Goal: Task Accomplishment & Management: Use online tool/utility

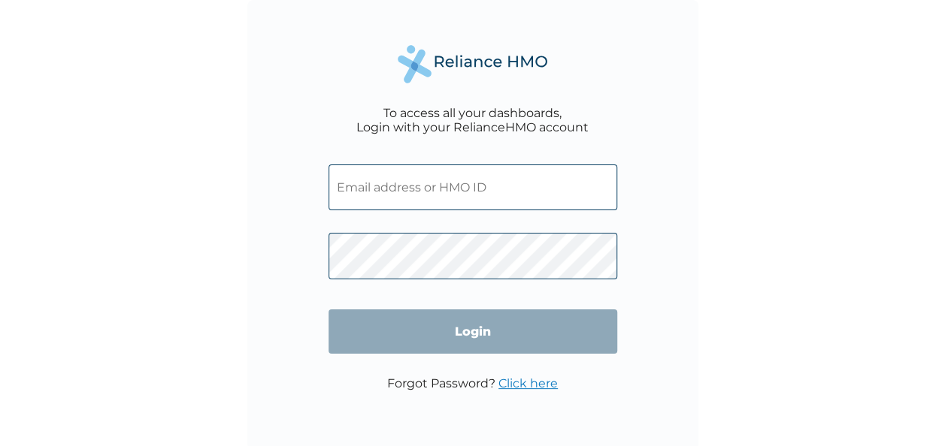
type input "AAW/10006/A"
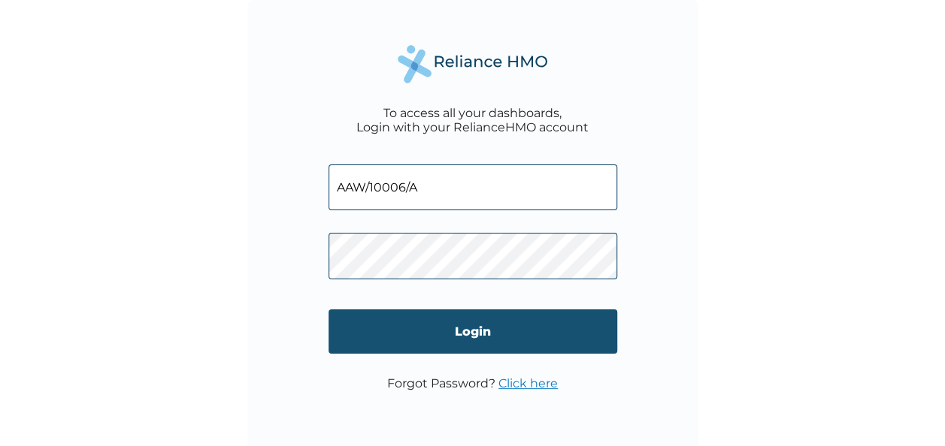
click at [343, 338] on input "Login" at bounding box center [472, 332] width 289 height 44
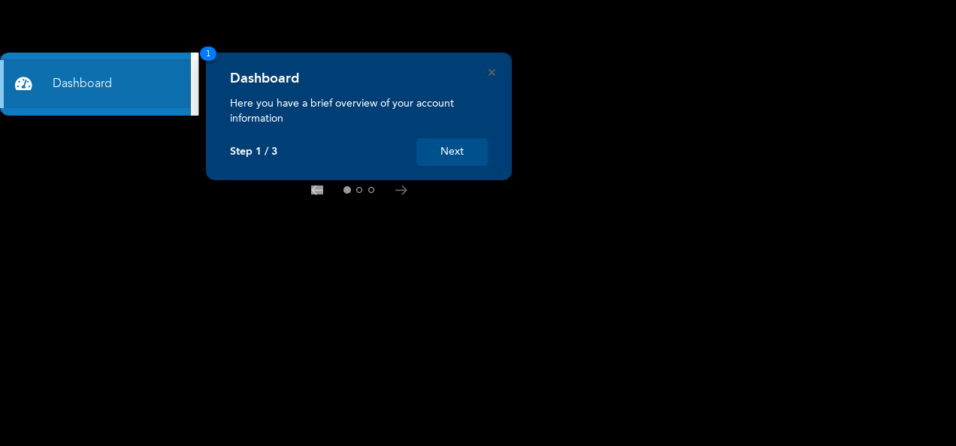
click at [463, 152] on button "Next" at bounding box center [451, 152] width 71 height 28
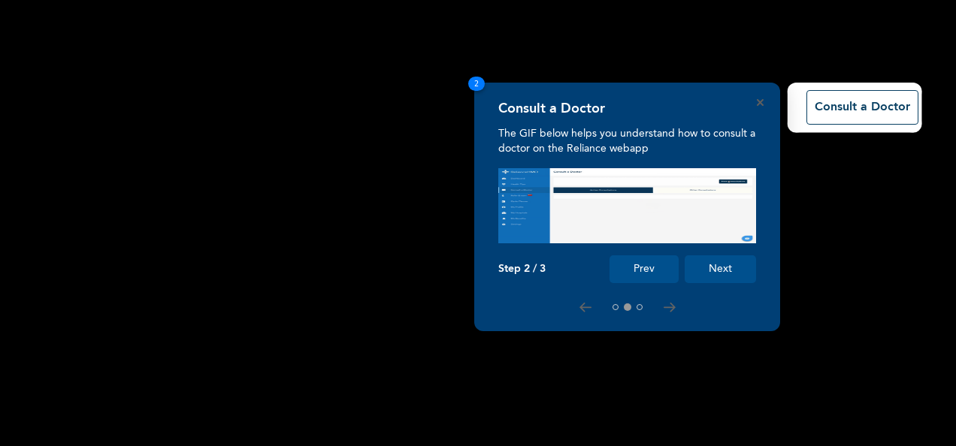
click at [729, 280] on button "Next" at bounding box center [720, 269] width 71 height 28
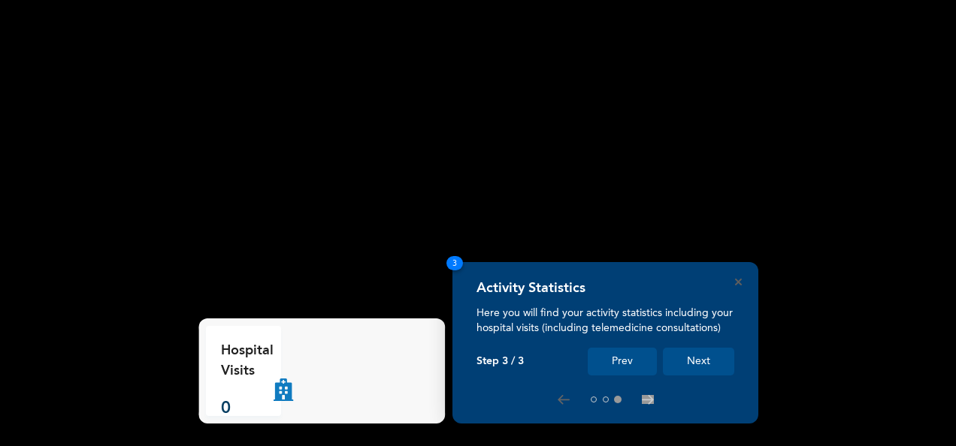
click at [700, 366] on button "Next" at bounding box center [698, 362] width 71 height 28
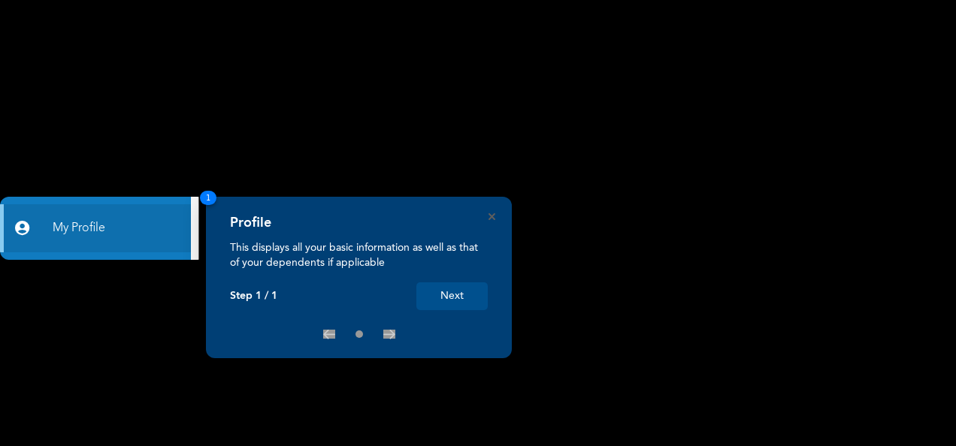
click at [458, 296] on button "Next" at bounding box center [451, 297] width 71 height 28
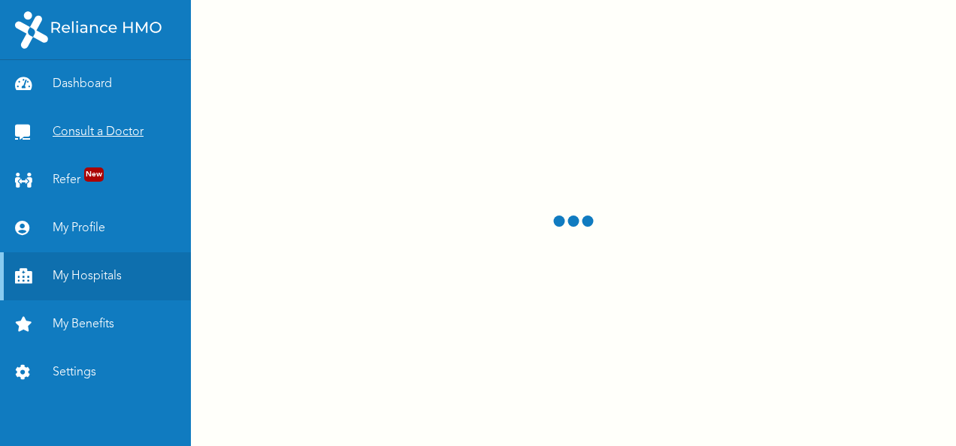
click at [71, 137] on link "Consult a Doctor" at bounding box center [95, 132] width 191 height 48
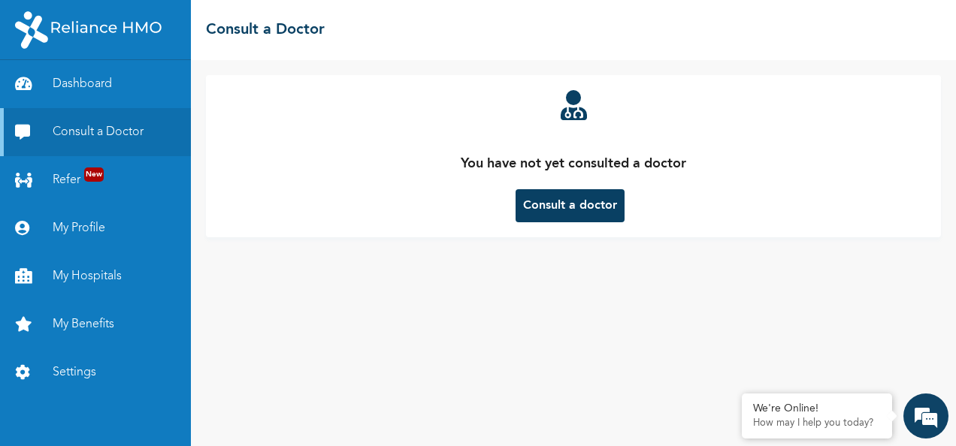
click at [558, 206] on button "Consult a doctor" at bounding box center [569, 205] width 109 height 33
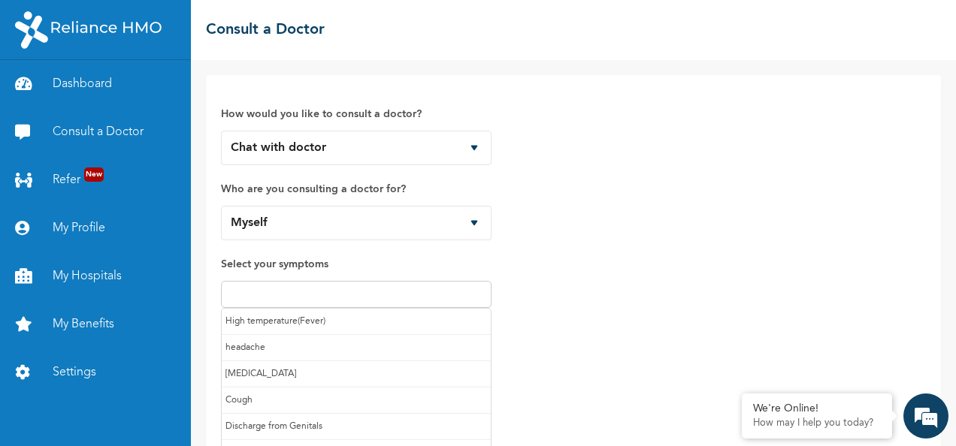
click at [398, 297] on input "text" at bounding box center [356, 295] width 262 height 18
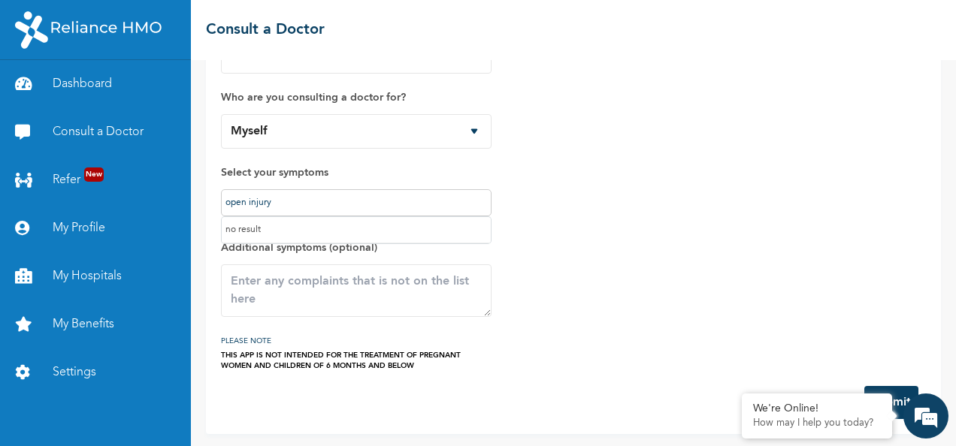
type input "open injury"
click at [371, 283] on textarea at bounding box center [356, 291] width 271 height 53
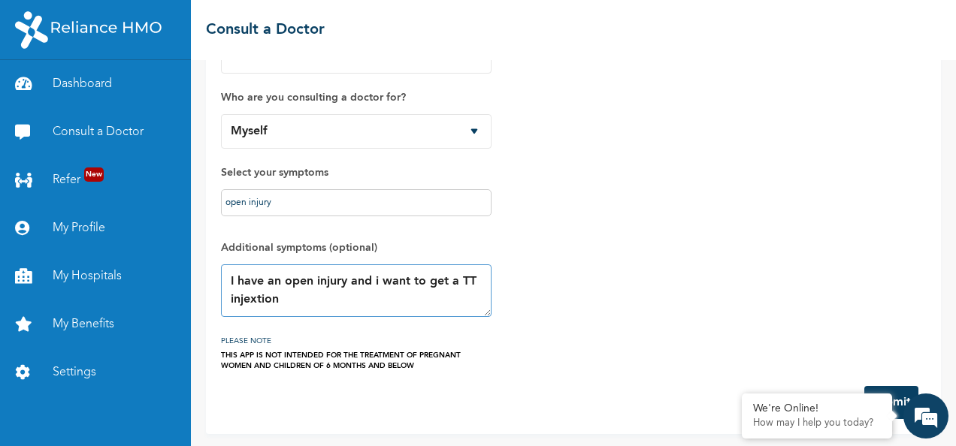
scroll to position [92, 0]
type textarea "I have an open injury and i want to get a TT injextion"
click at [903, 392] on button "Submit" at bounding box center [891, 401] width 54 height 33
click at [923, 421] on em at bounding box center [925, 416] width 41 height 41
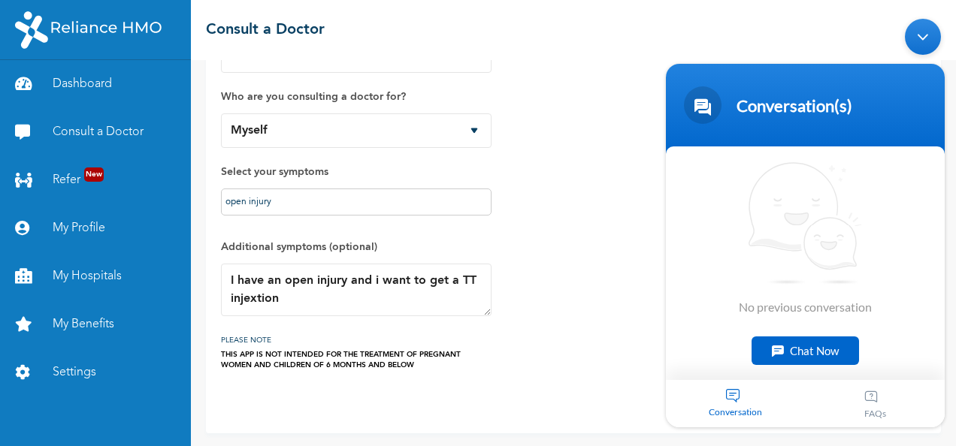
click at [785, 348] on div "Chat Now" at bounding box center [804, 350] width 107 height 29
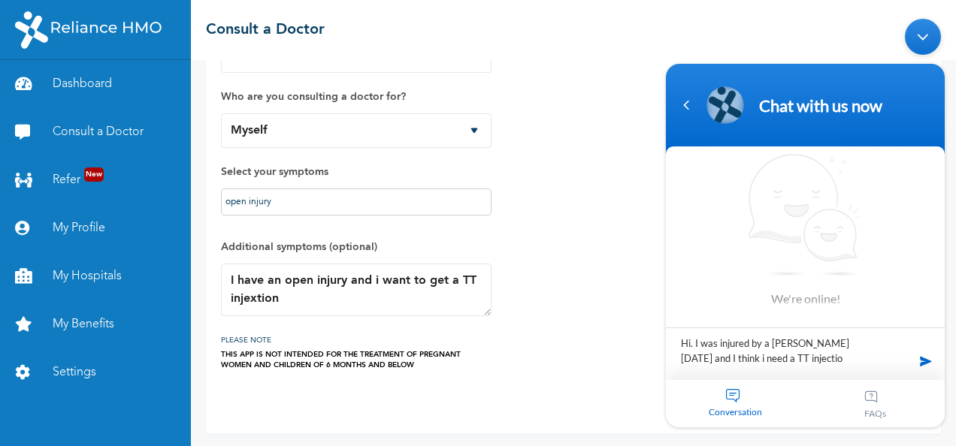
type textarea "Hi. I was injured by a [PERSON_NAME] [DATE] and I think i need a TT injection"
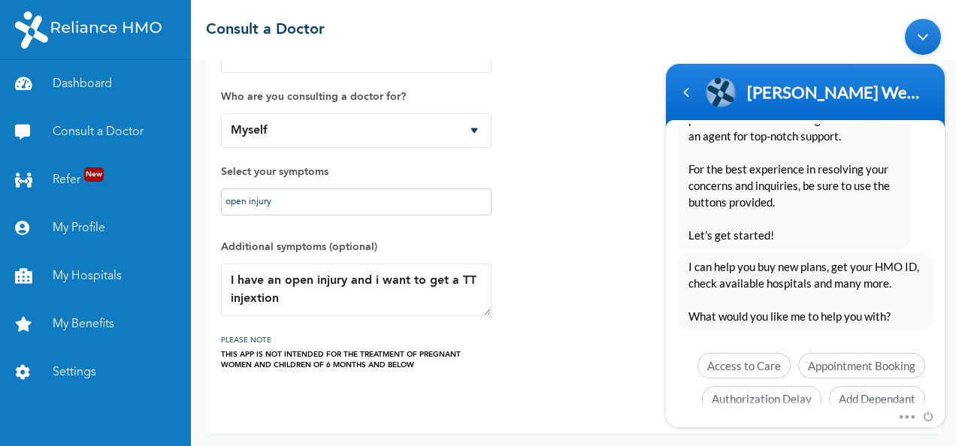
scroll to position [416, 0]
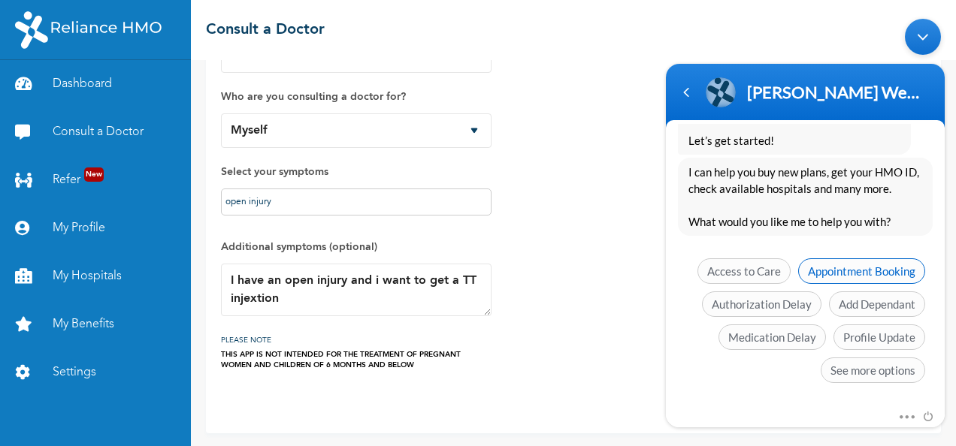
click at [854, 264] on span "Appointment Booking" at bounding box center [861, 271] width 127 height 26
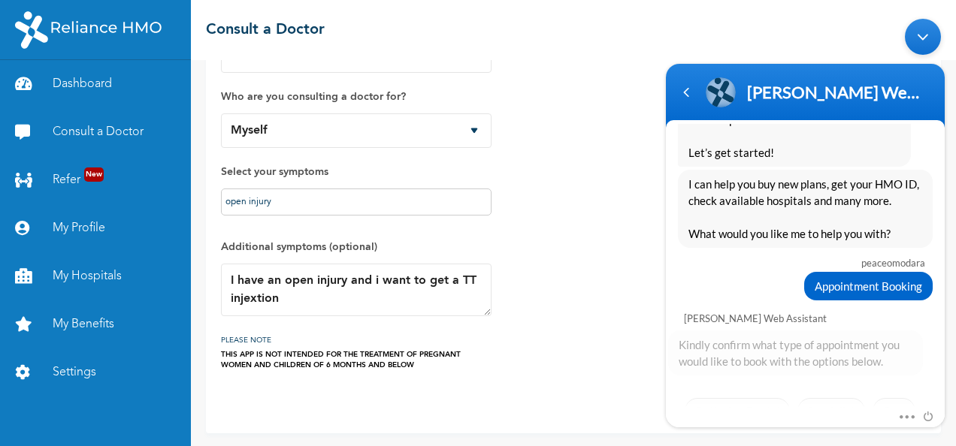
scroll to position [478, 0]
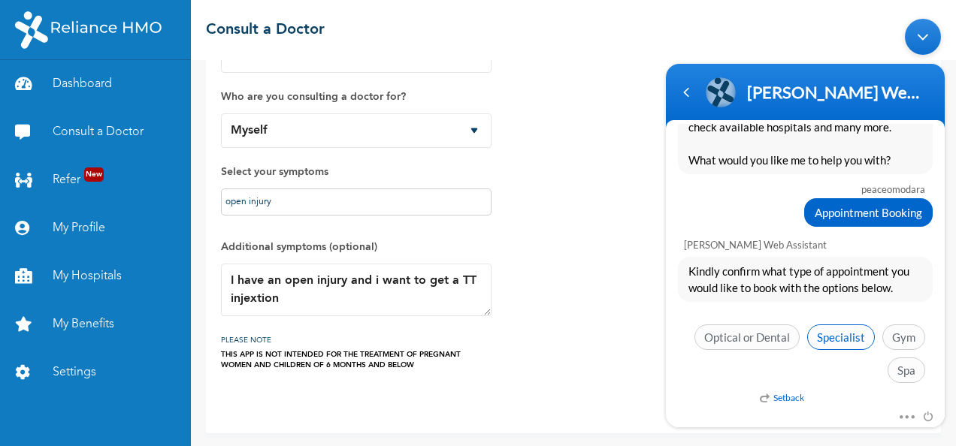
click at [852, 338] on span "Specialist" at bounding box center [841, 337] width 68 height 26
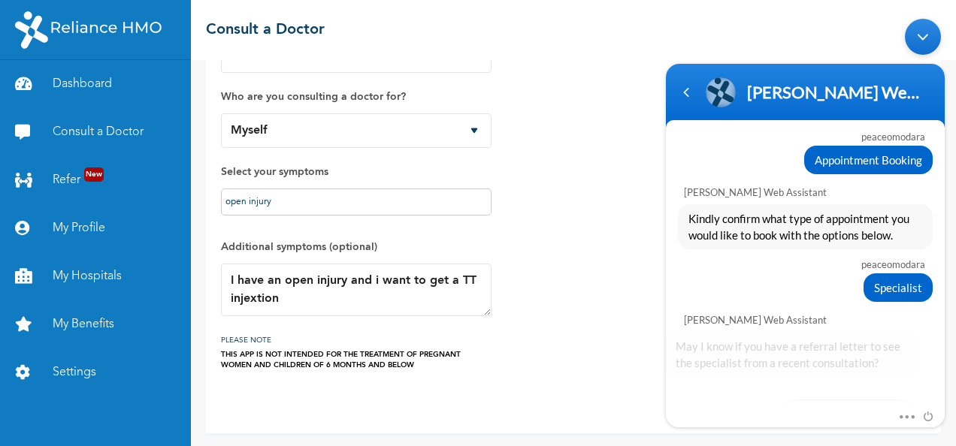
scroll to position [604, 0]
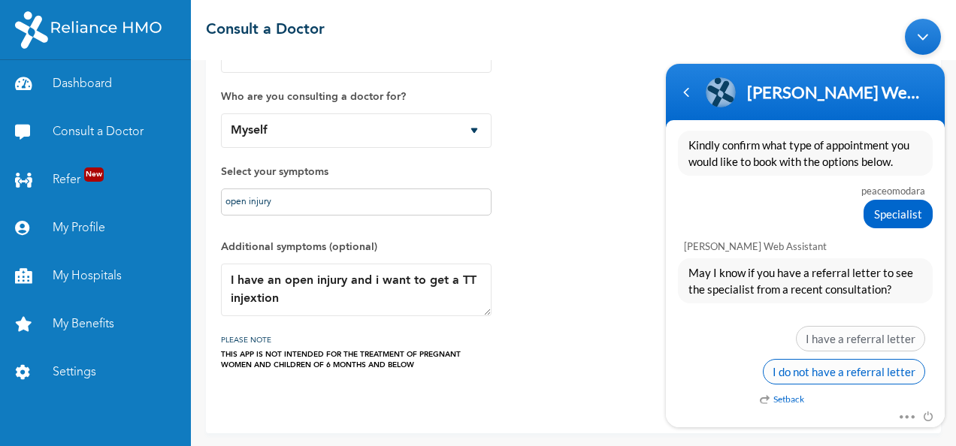
click at [856, 373] on span "I do not have a referral letter" at bounding box center [844, 371] width 162 height 26
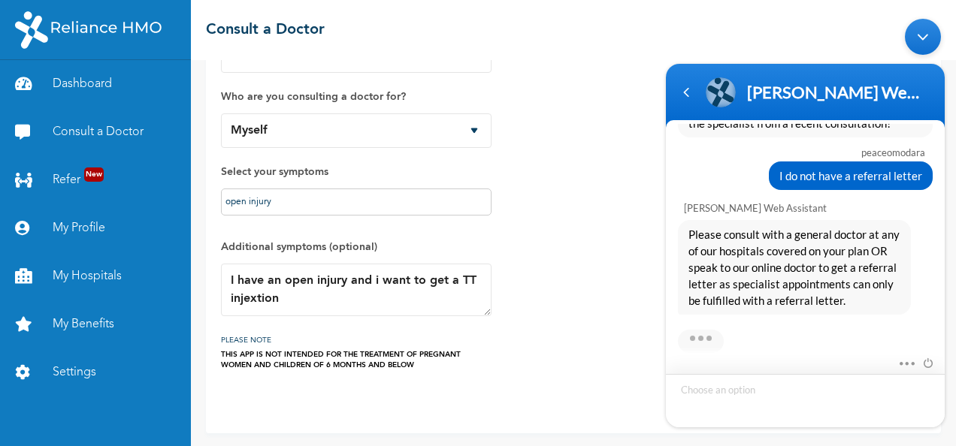
scroll to position [849, 0]
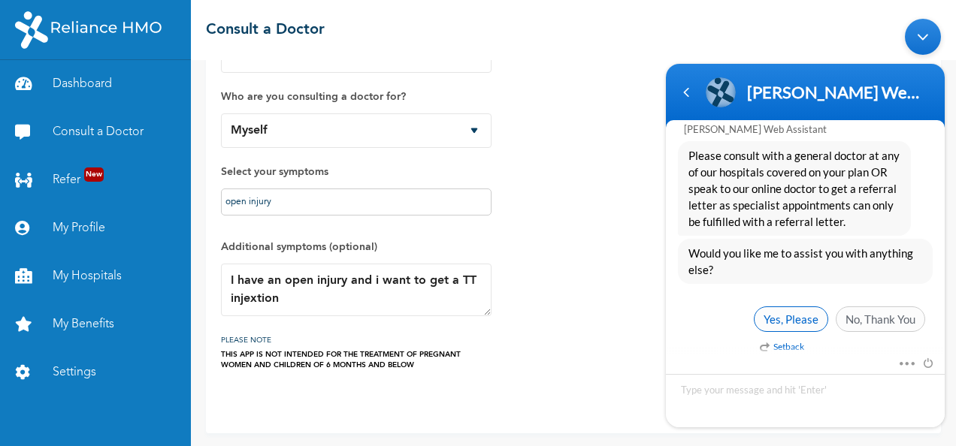
click at [812, 316] on span "Yes, Please" at bounding box center [791, 319] width 74 height 26
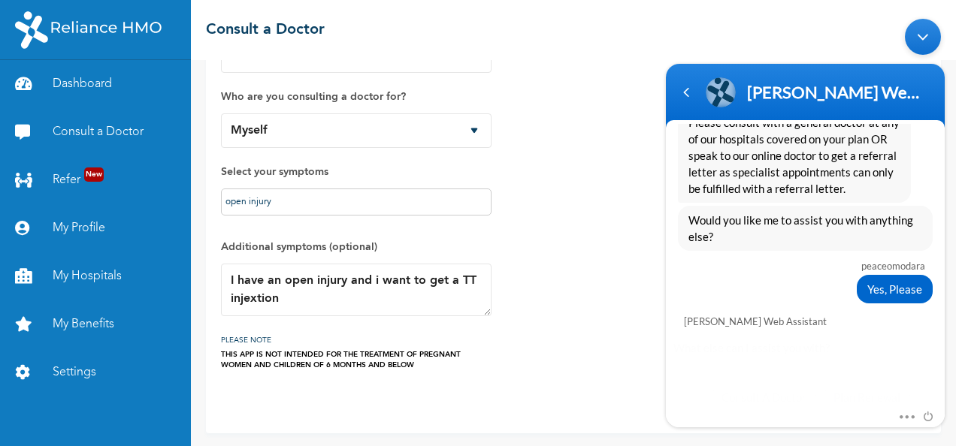
scroll to position [1004, 0]
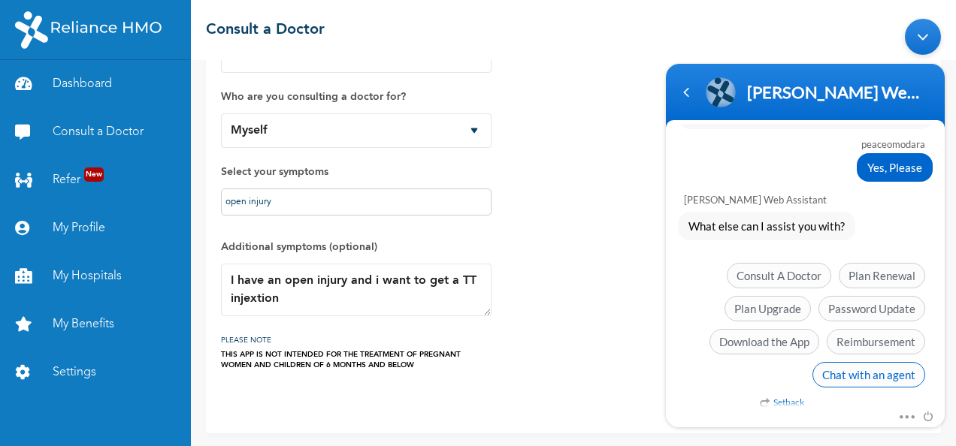
click at [865, 367] on span "Chat with an agent" at bounding box center [868, 374] width 113 height 26
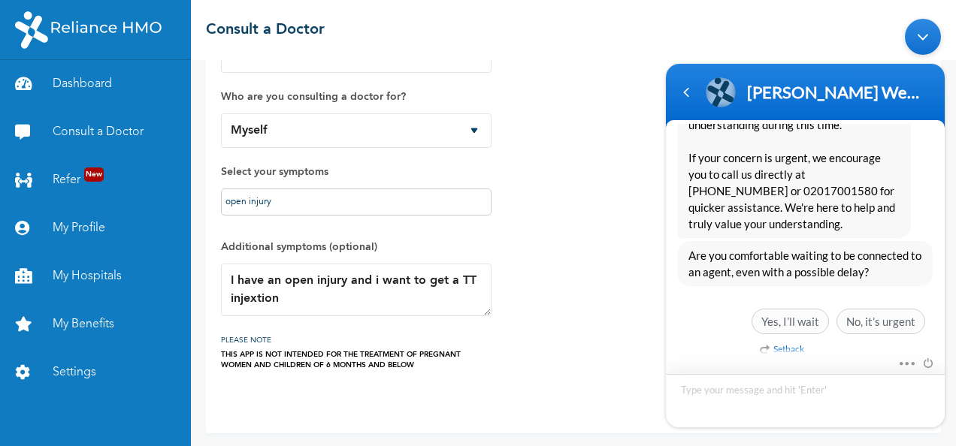
scroll to position [1300, 0]
click at [801, 315] on span "Yes, I’ll wait" at bounding box center [789, 320] width 77 height 26
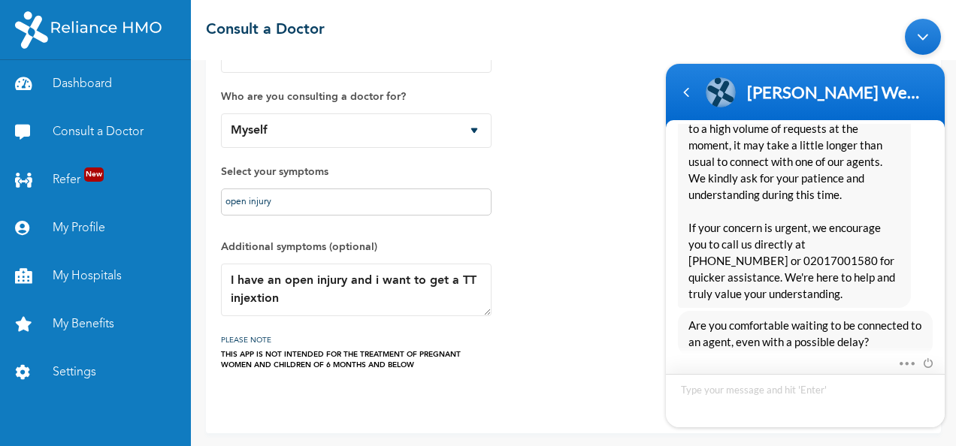
scroll to position [1228, 0]
click at [808, 236] on span "We truly appreciate you reaching out. Due to a high volume of requests at the m…" at bounding box center [794, 203] width 212 height 198
drag, startPoint x: 808, startPoint y: 236, endPoint x: 836, endPoint y: 240, distance: 28.1
click at [836, 240] on span "We truly appreciate you reaching out. Due to a high volume of requests at the m…" at bounding box center [794, 203] width 212 height 198
copy span "02015200094"
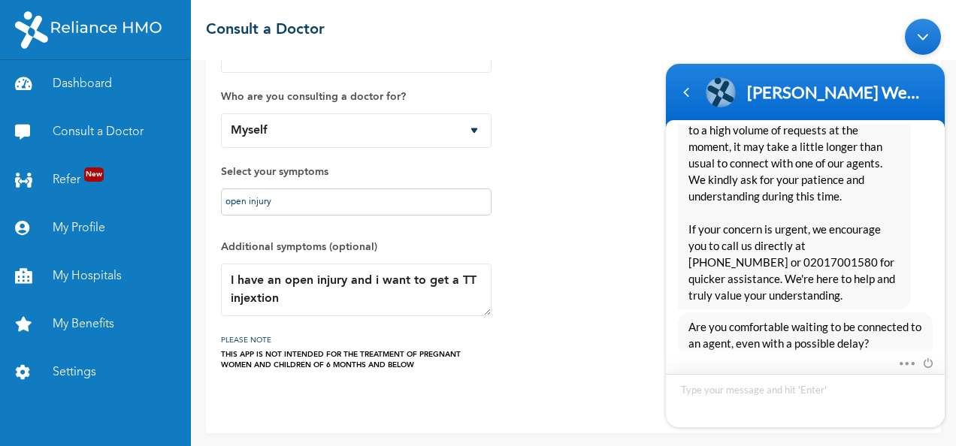
click at [785, 389] on textarea "Type your message and hit 'Enter'" at bounding box center [805, 399] width 279 height 53
type textarea "can i call this with a nigeria number 02015200094"
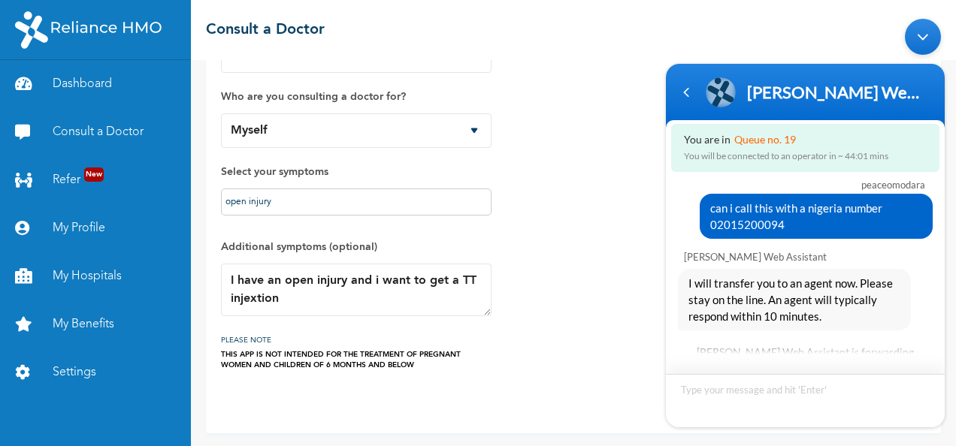
scroll to position [1702, 0]
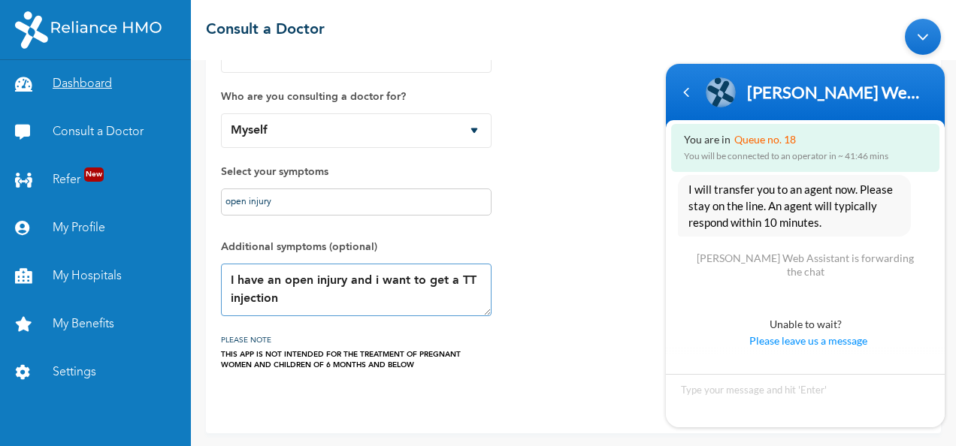
type textarea "I have an open injury and i want to get a TT injection"
click at [83, 73] on link "Dashboard" at bounding box center [95, 84] width 191 height 48
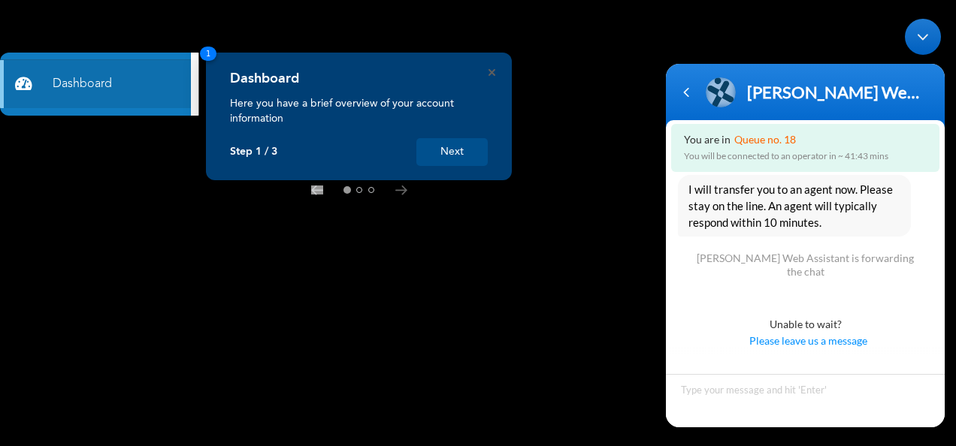
click at [436, 154] on button "Next" at bounding box center [451, 152] width 71 height 28
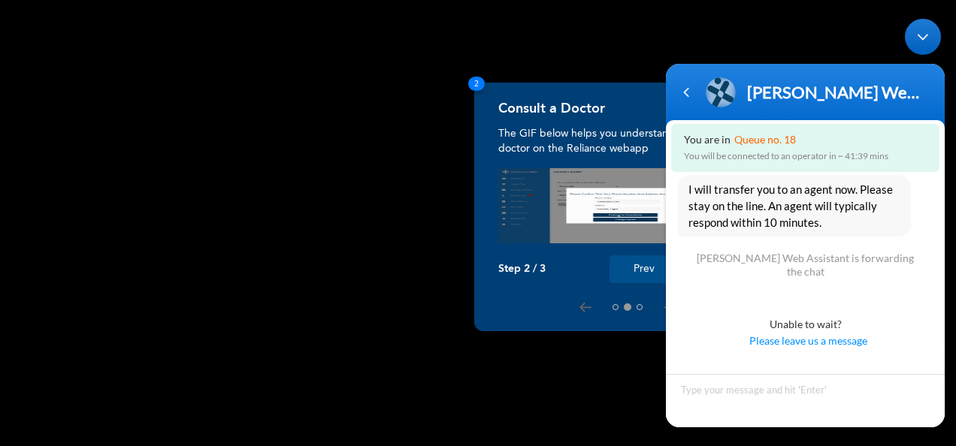
click at [661, 306] on body "[PERSON_NAME] Web Assistant Enrollee Web App Assistant You are in Queue no. 18 …" at bounding box center [805, 223] width 294 height 424
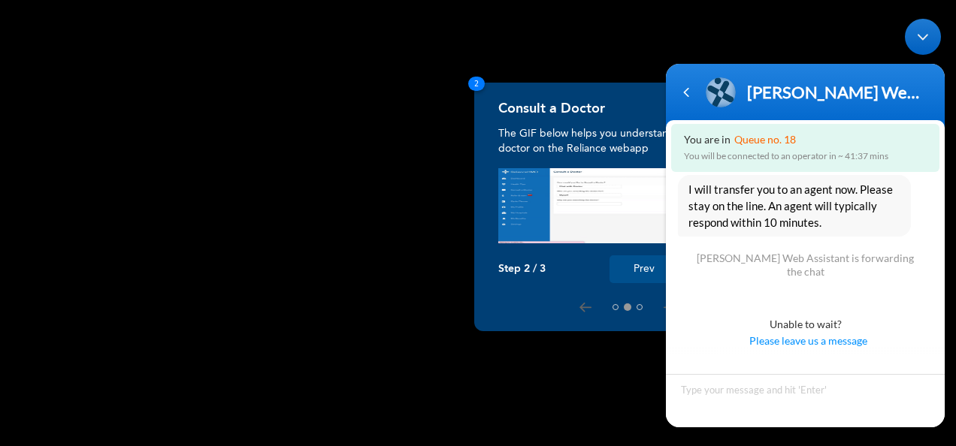
click at [525, 270] on p "Step 2 / 3" at bounding box center [521, 269] width 47 height 13
click at [631, 272] on button "Prev" at bounding box center [643, 269] width 69 height 28
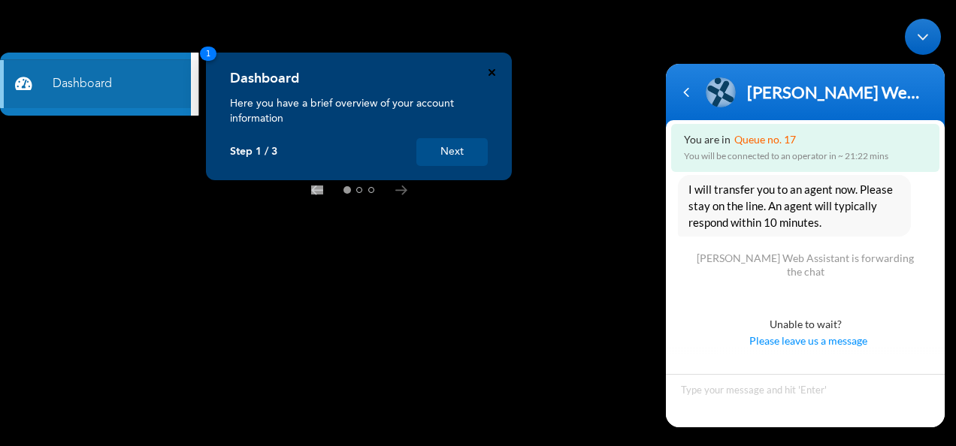
click at [494, 74] on icon "Close" at bounding box center [491, 72] width 7 height 7
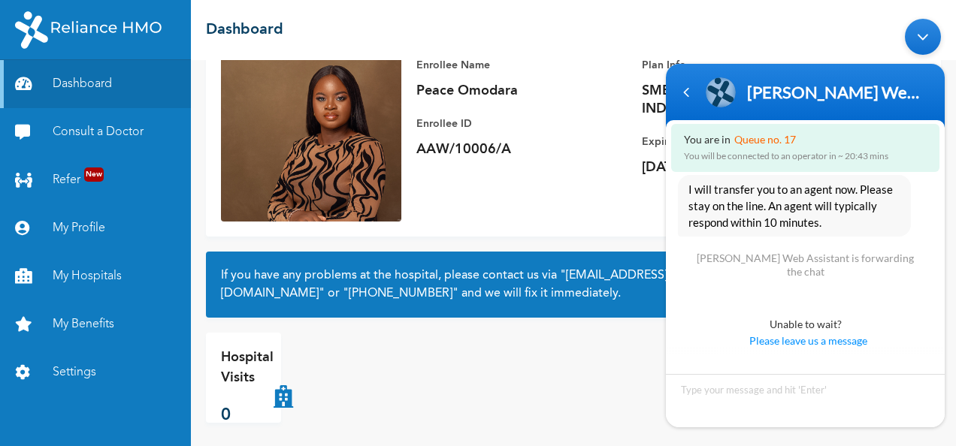
scroll to position [135, 0]
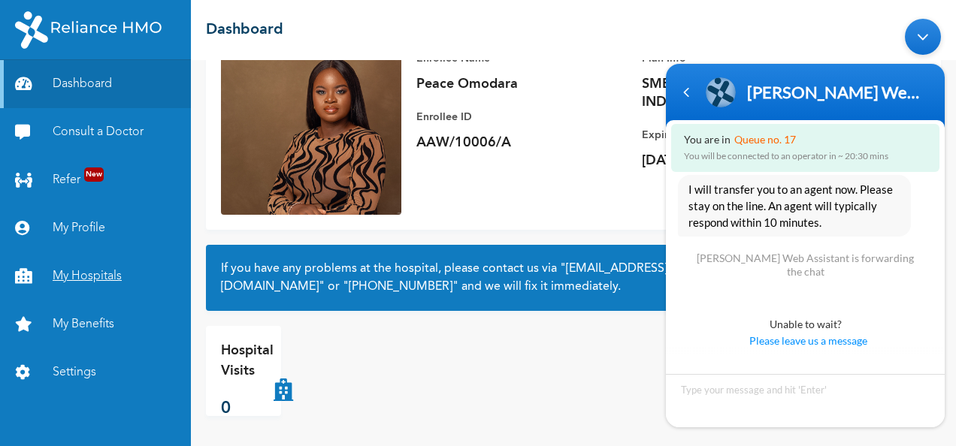
click at [93, 275] on link "My Hospitals" at bounding box center [95, 276] width 191 height 48
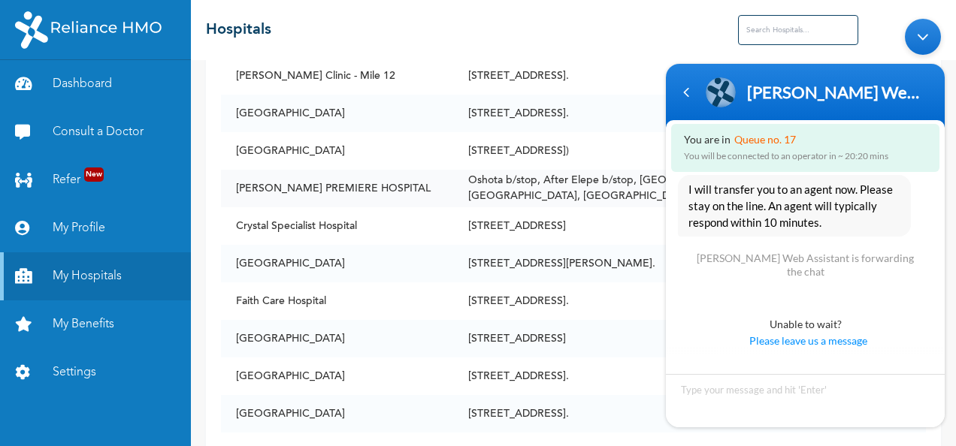
scroll to position [184, 0]
click at [923, 29] on div "Minimize live chat window" at bounding box center [923, 36] width 36 height 36
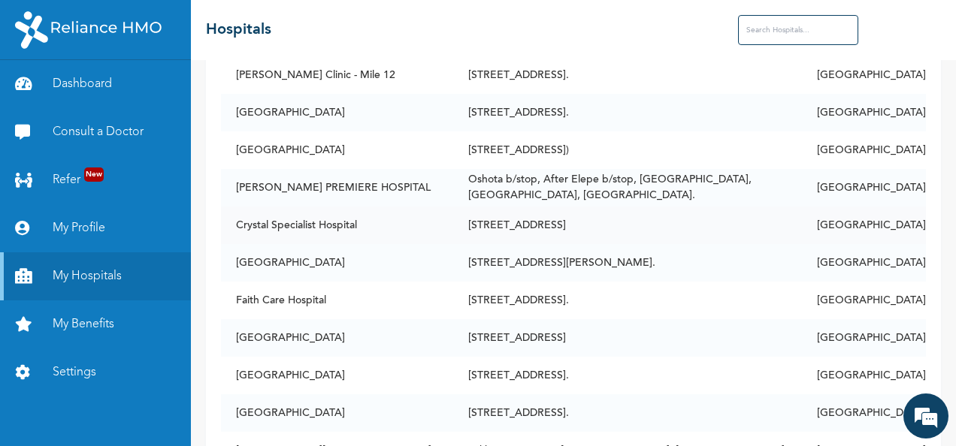
scroll to position [0, 0]
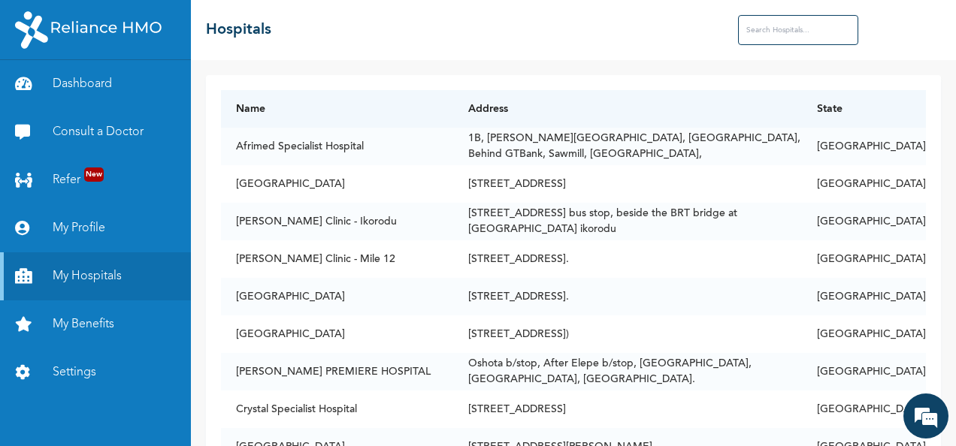
click at [771, 32] on input "text" at bounding box center [798, 30] width 120 height 30
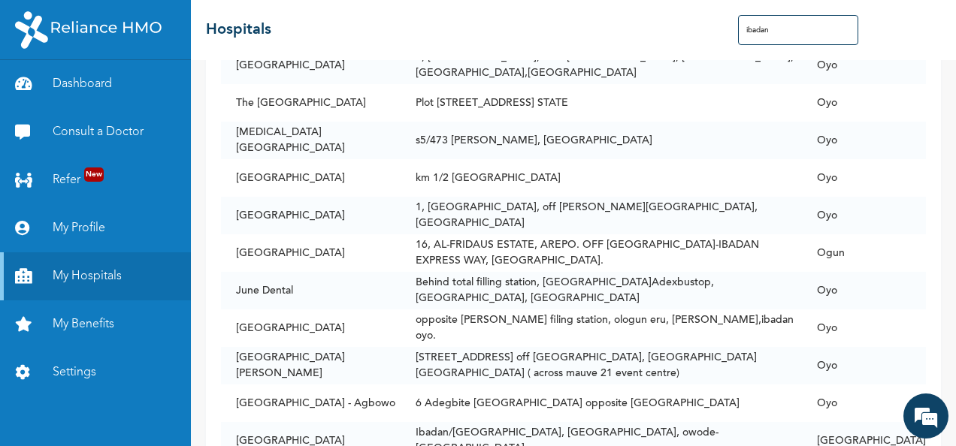
scroll to position [395, 0]
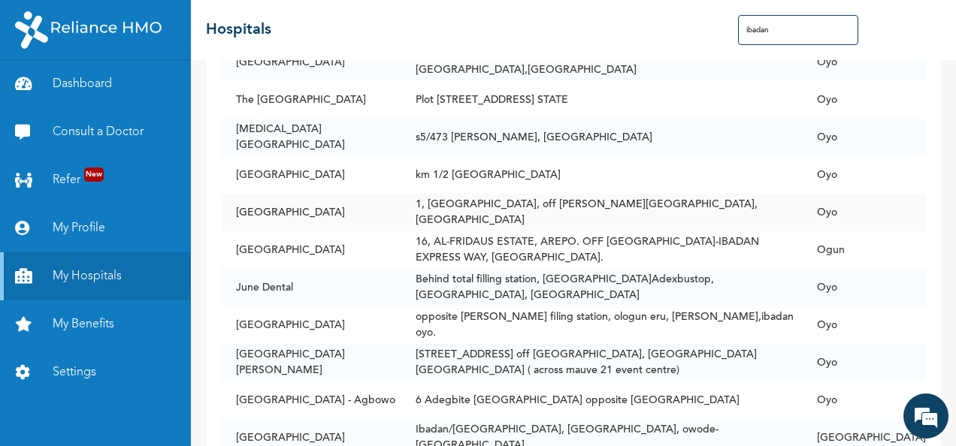
type input "ibadan"
click at [506, 203] on td "1, [GEOGRAPHIC_DATA], off [PERSON_NAME][GEOGRAPHIC_DATA], [GEOGRAPHIC_DATA]" at bounding box center [601, 213] width 401 height 38
click at [323, 206] on td "[GEOGRAPHIC_DATA]" at bounding box center [311, 213] width 180 height 38
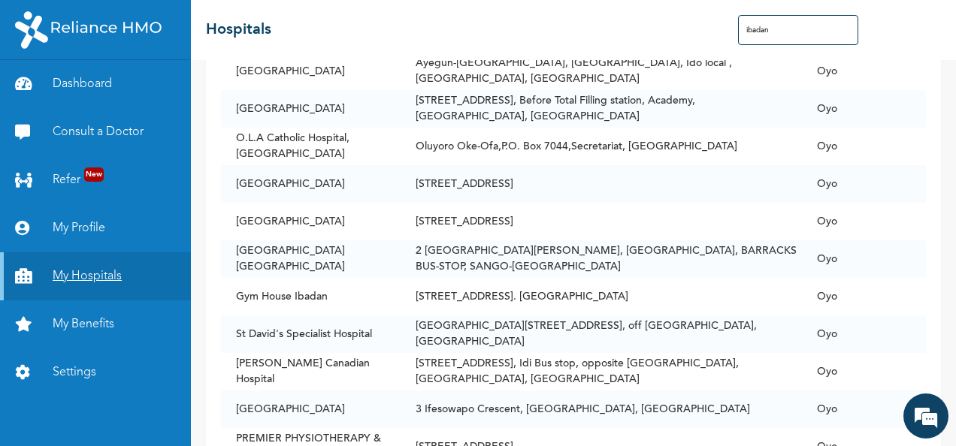
scroll to position [1477, 0]
click at [64, 322] on link "My Benefits" at bounding box center [95, 325] width 191 height 48
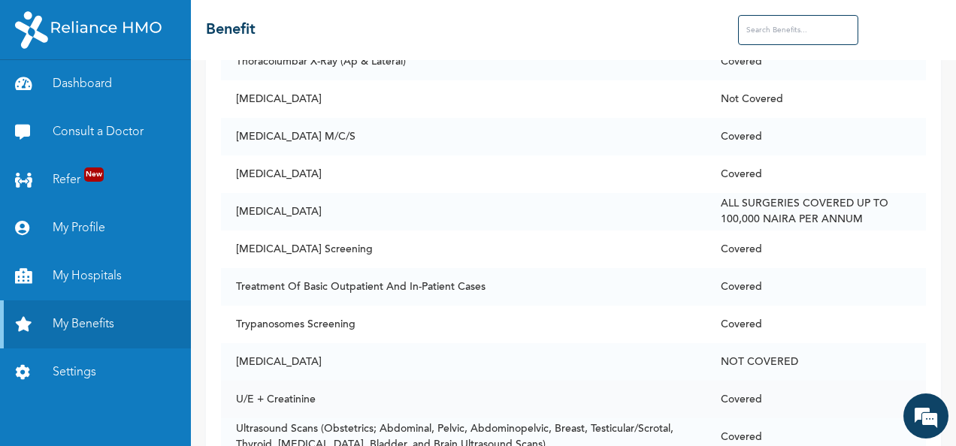
scroll to position [10788, 0]
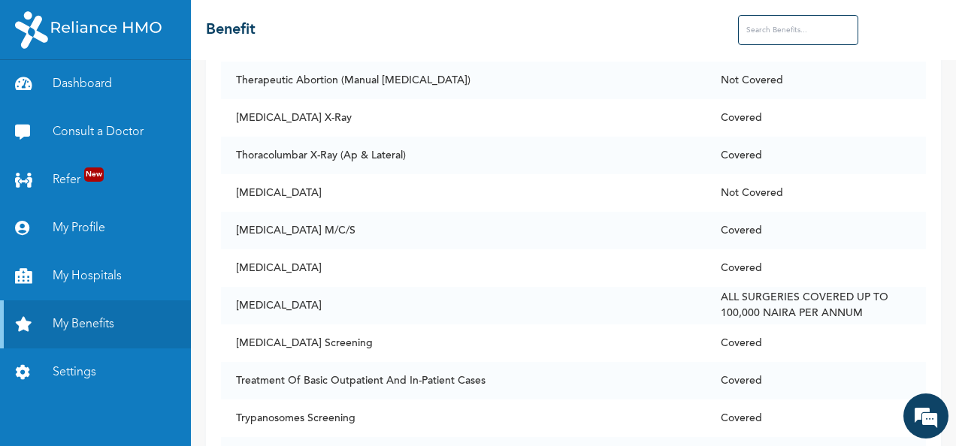
click at [798, 30] on input "text" at bounding box center [798, 30] width 120 height 30
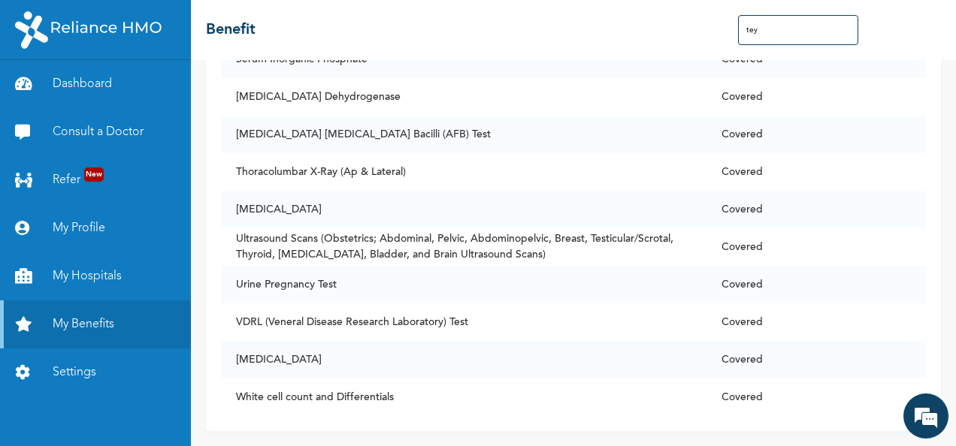
scroll to position [0, 0]
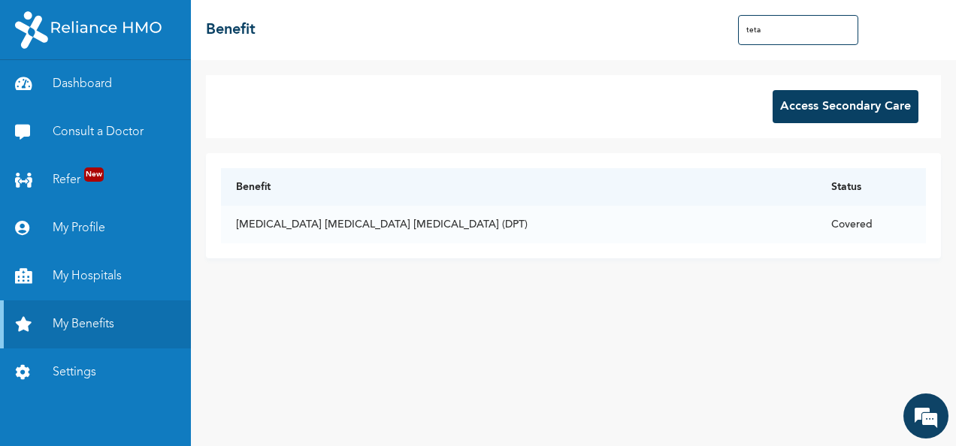
type input "teta"
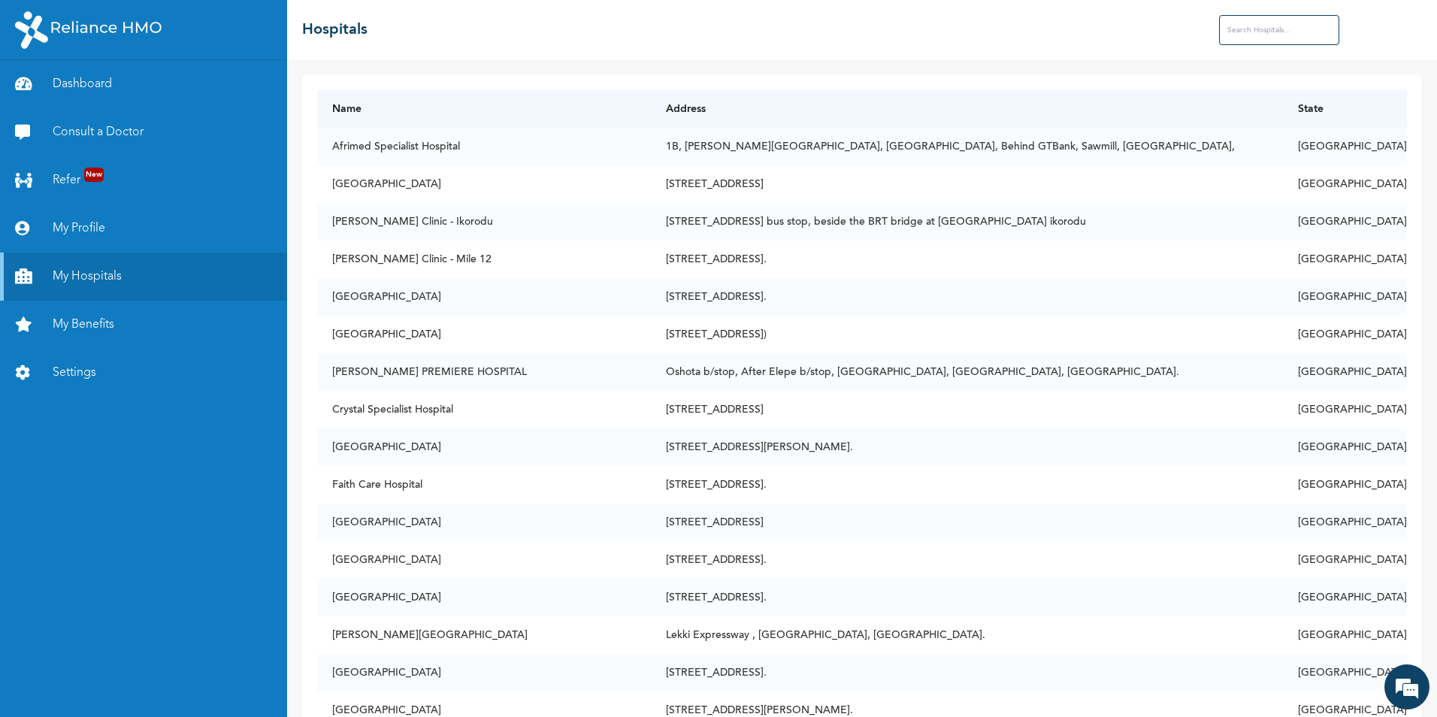
scroll to position [1571, 0]
click at [92, 313] on link "My Benefits" at bounding box center [143, 325] width 287 height 48
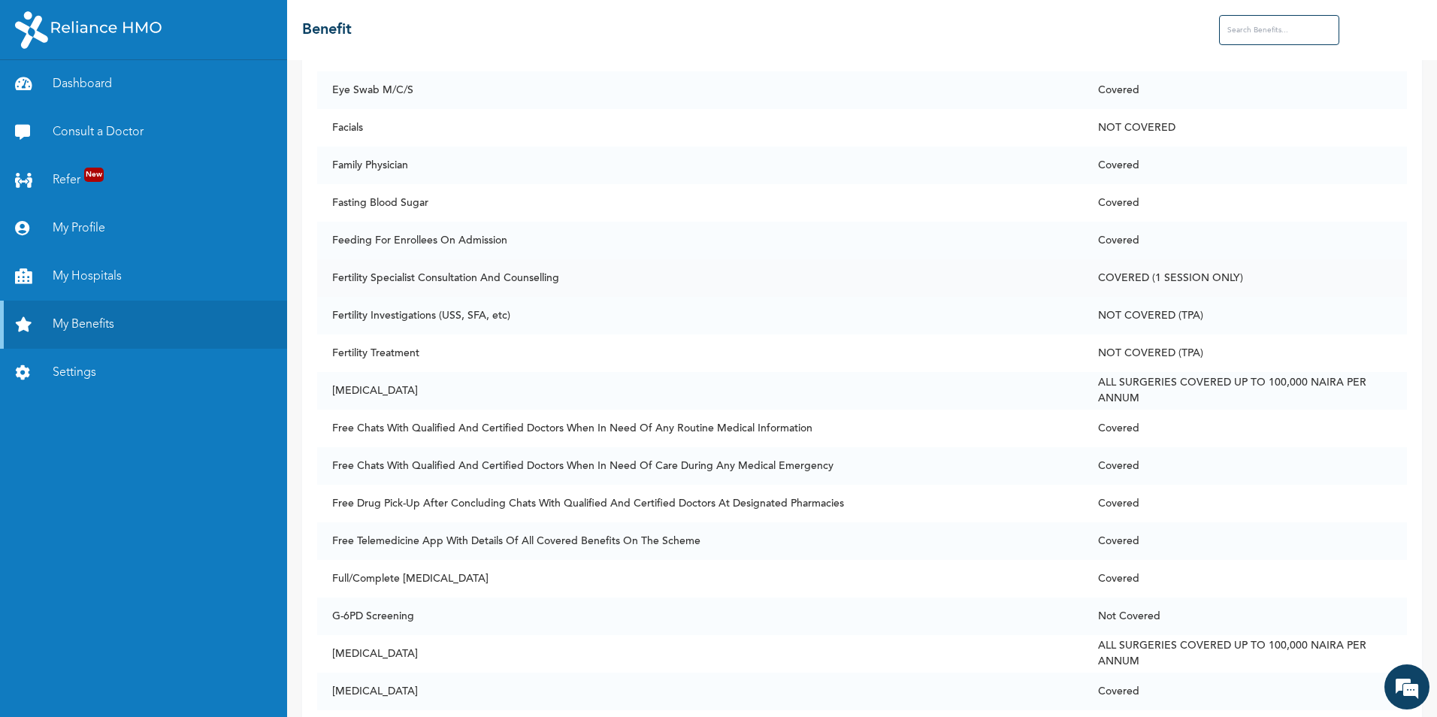
scroll to position [3375, 0]
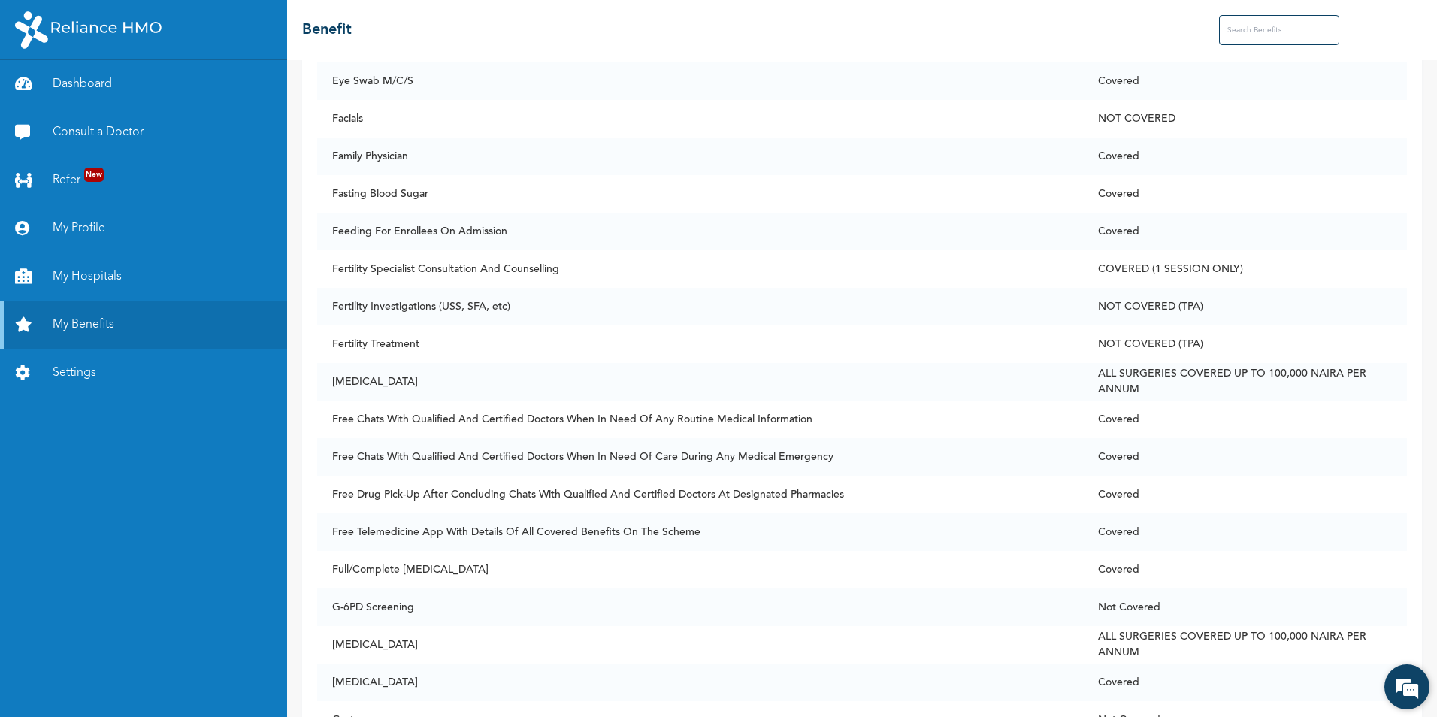
click at [955, 446] on em at bounding box center [1406, 687] width 41 height 41
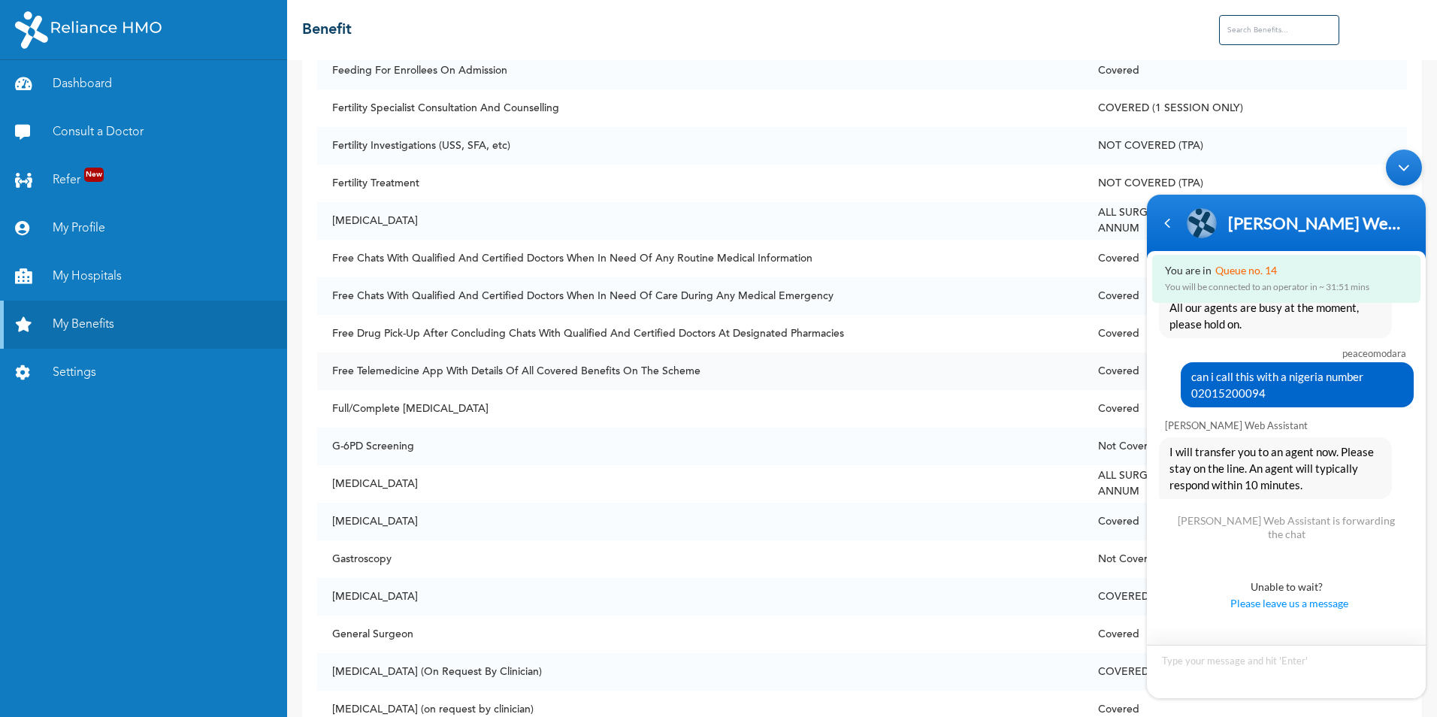
scroll to position [3536, 0]
click at [918, 446] on td "[MEDICAL_DATA]" at bounding box center [700, 521] width 766 height 38
click at [955, 163] on div "Minimize live chat window" at bounding box center [1404, 168] width 36 height 36
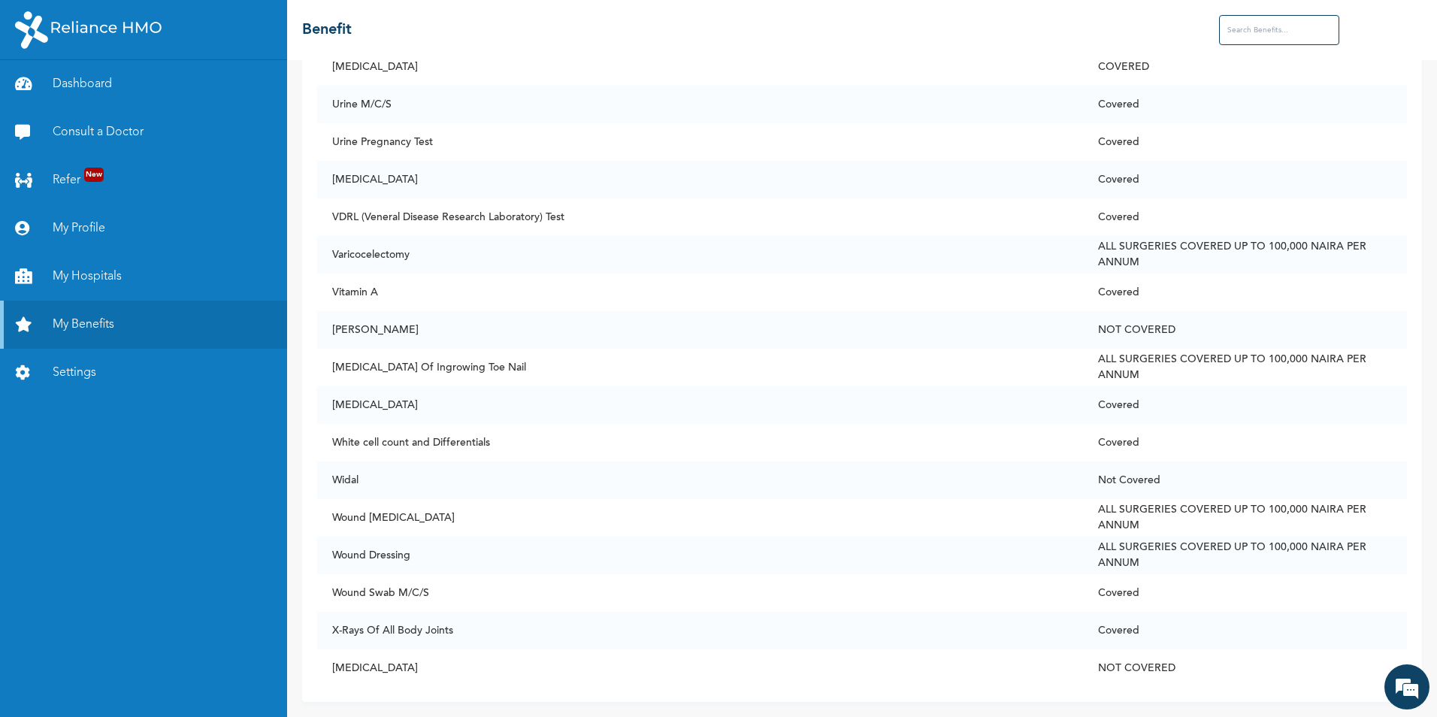
scroll to position [1562, 0]
click at [955, 446] on em at bounding box center [1406, 687] width 41 height 41
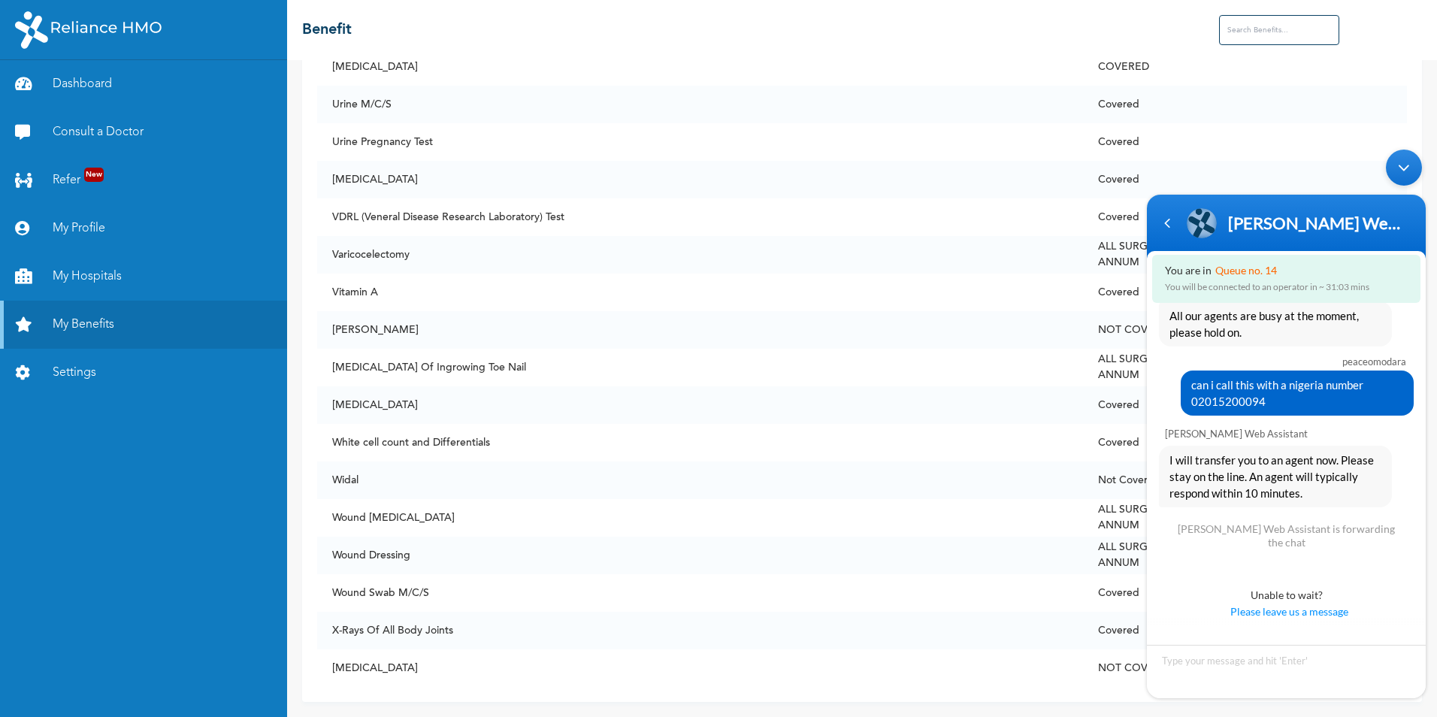
scroll to position [1571, 0]
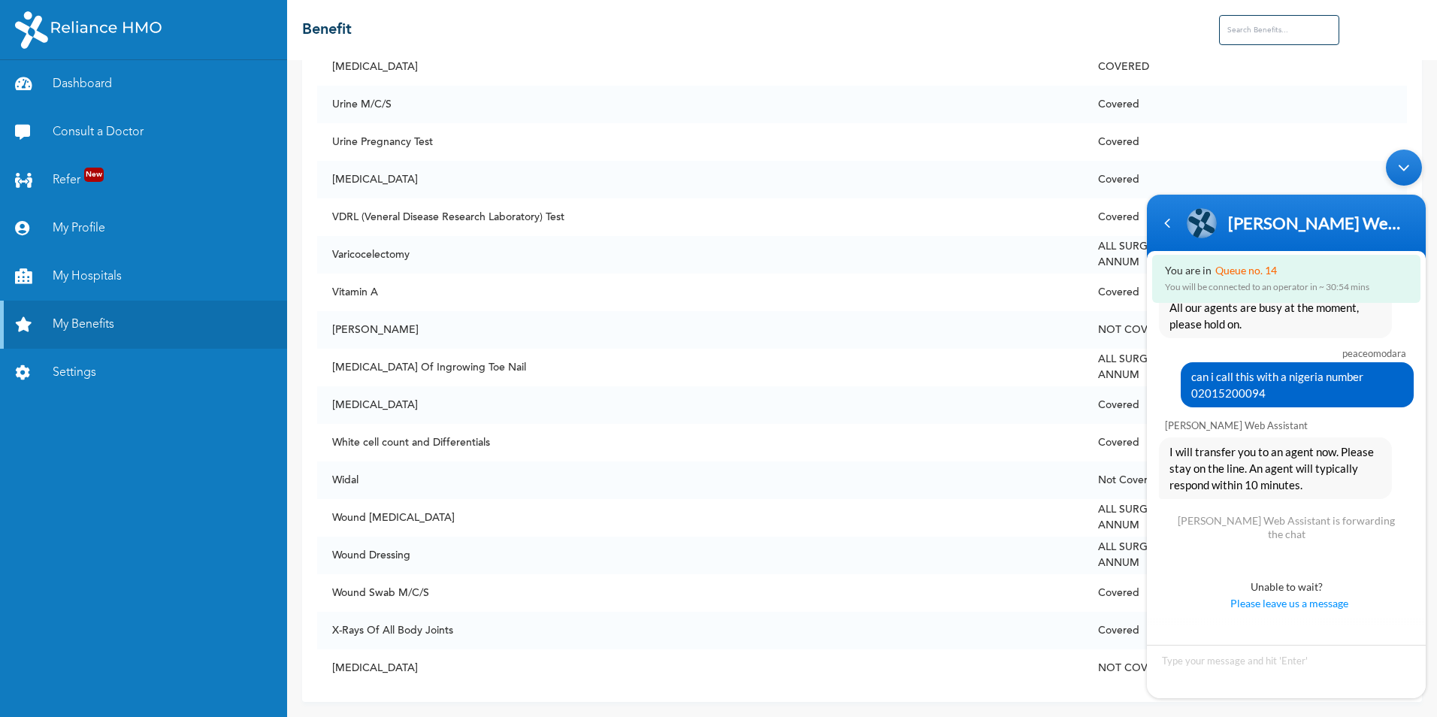
click at [955, 446] on span "Please leave us a message" at bounding box center [1288, 603] width 246 height 17
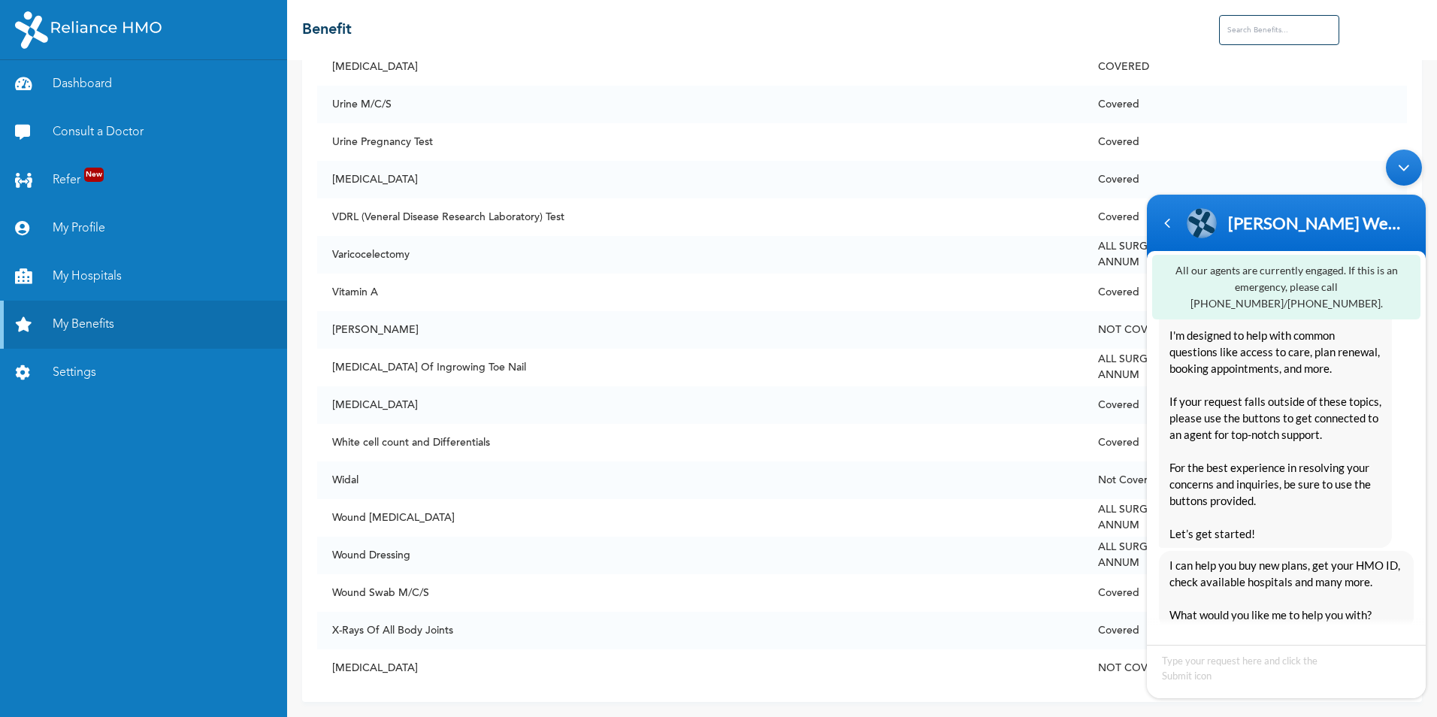
scroll to position [0, 0]
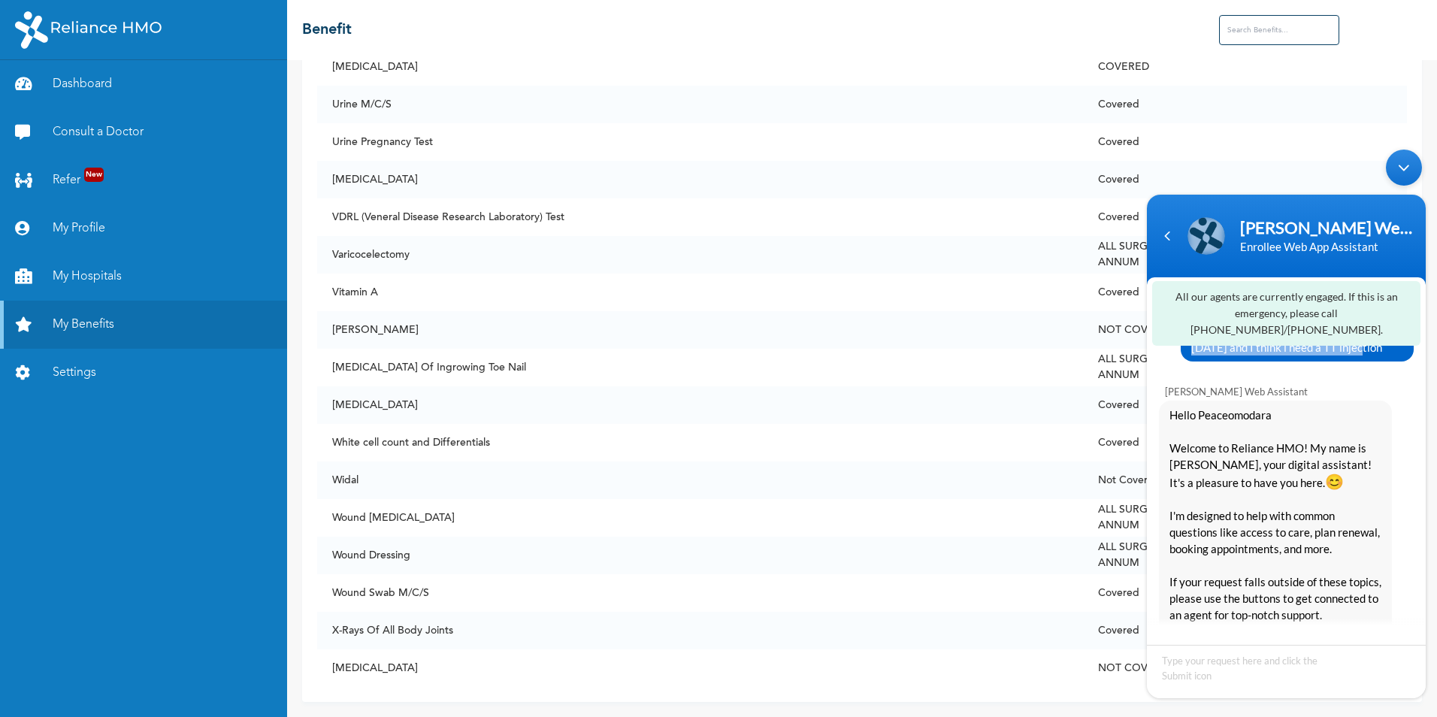
drag, startPoint x: 1314, startPoint y: 347, endPoint x: 1202, endPoint y: 335, distance: 111.9
click at [955, 335] on span "Hi. I was injured by a [PERSON_NAME] [DATE] and I think i need a TT injection" at bounding box center [1297, 338] width 212 height 33
copy span "I was injured by a [PERSON_NAME] [DATE] and I think i need a TT injection"
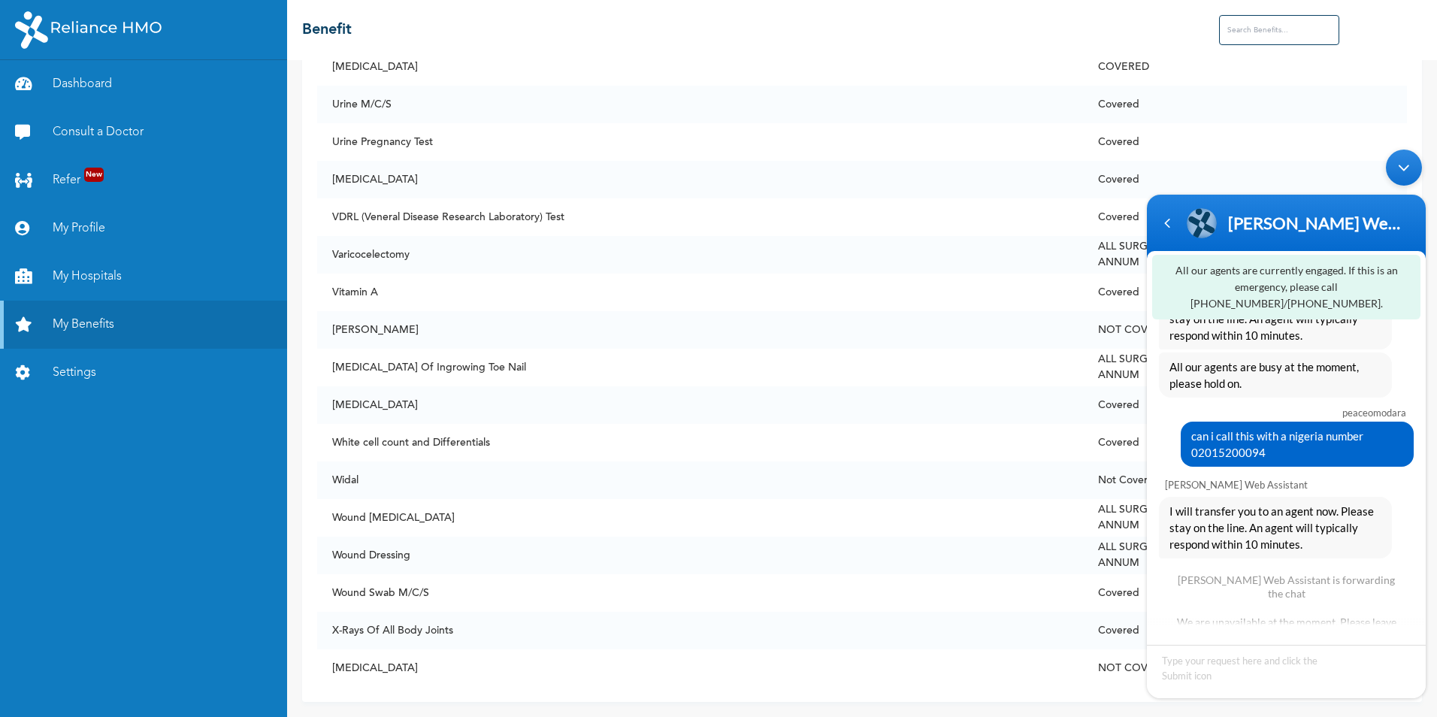
scroll to position [1549, 0]
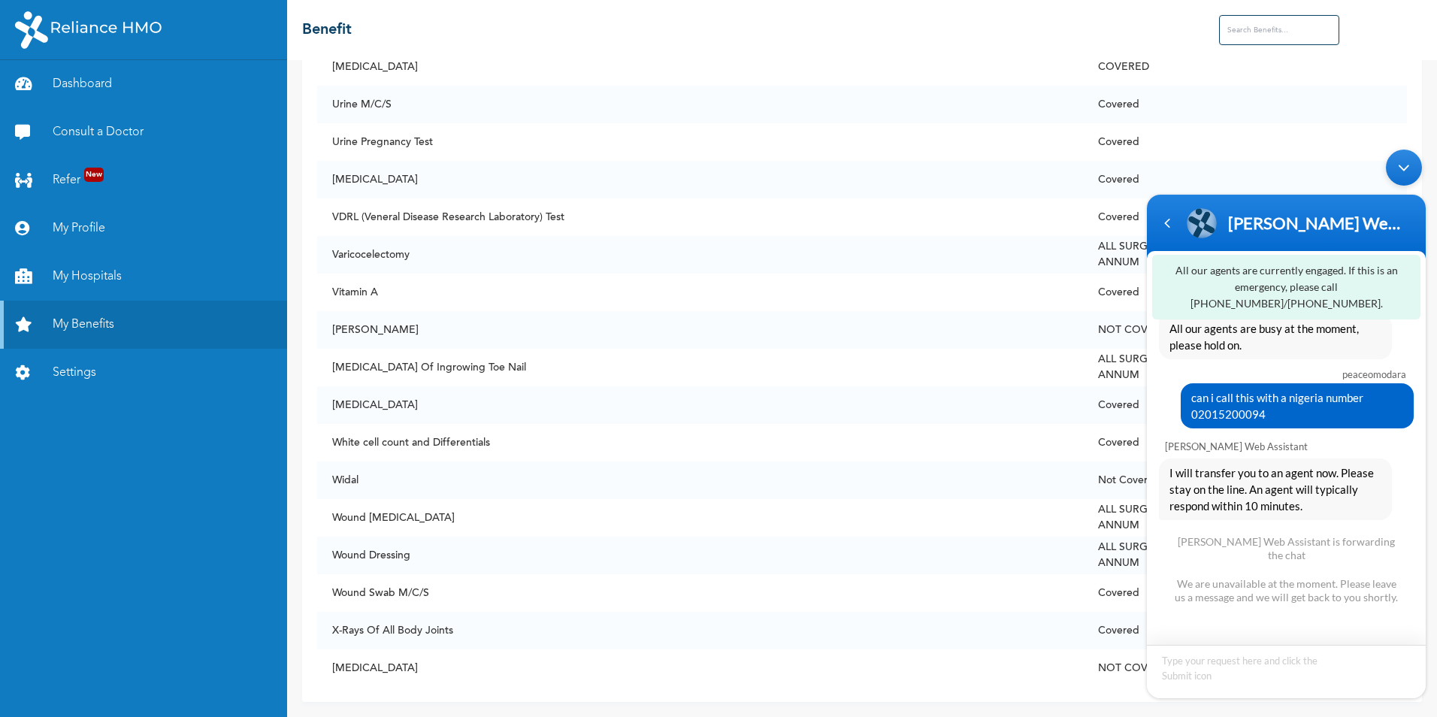
click at [955, 446] on textarea "Type your message and hit 'Enter'" at bounding box center [1286, 671] width 279 height 53
type textarea "I was injured by a stone [DATE] and I think i need a TT injection"
click at [955, 446] on span at bounding box center [1406, 671] width 15 height 15
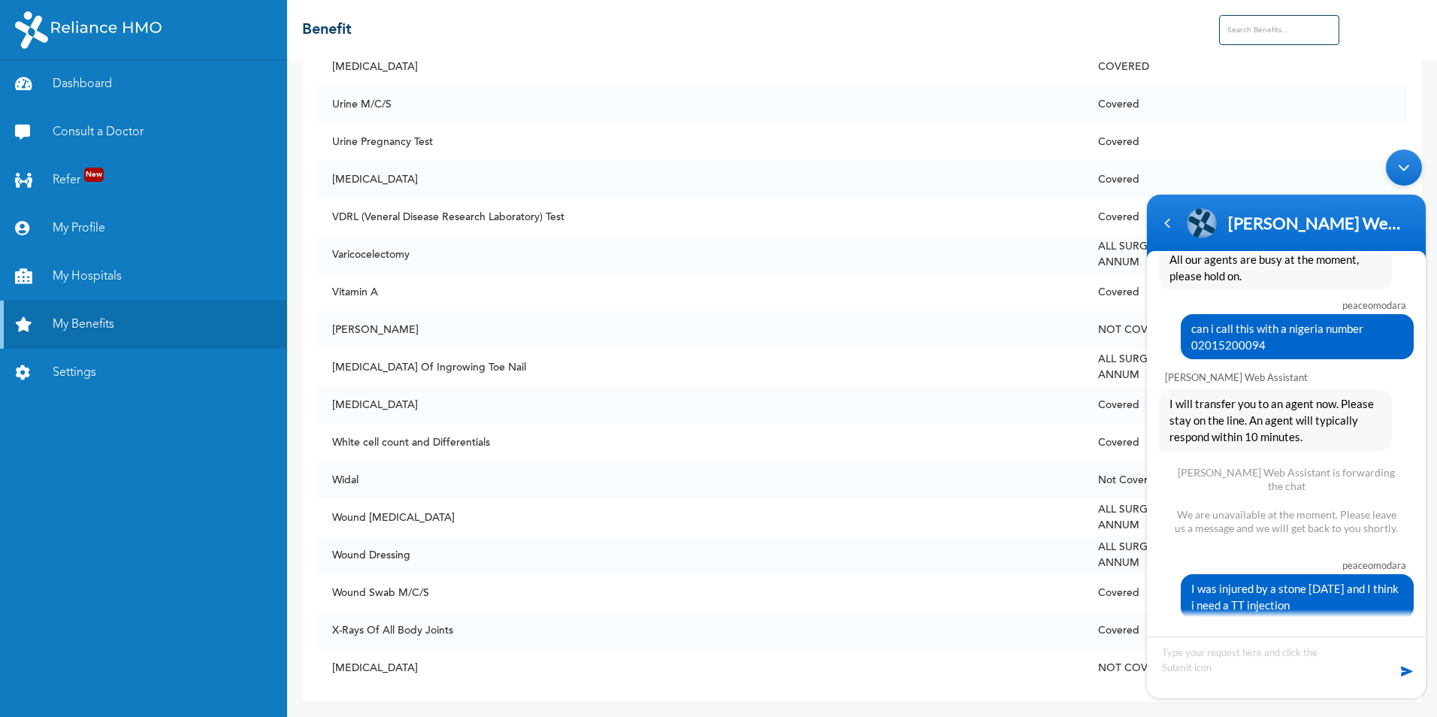
scroll to position [1627, 0]
